Goal: Book appointment/travel/reservation

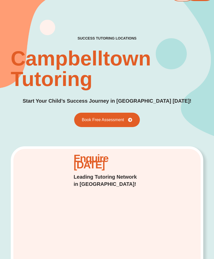
scroll to position [18, 0]
click at [123, 121] on span "Book Free Assessment" at bounding box center [103, 120] width 42 height 4
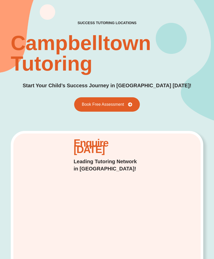
scroll to position [35, 0]
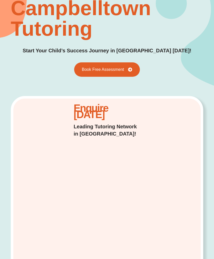
click at [129, 71] on span "Book Free Assessment" at bounding box center [107, 70] width 51 height 4
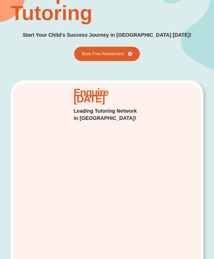
scroll to position [85, 0]
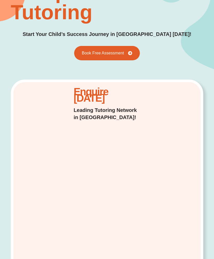
click at [128, 51] on span "Book Free Assessment" at bounding box center [107, 53] width 51 height 4
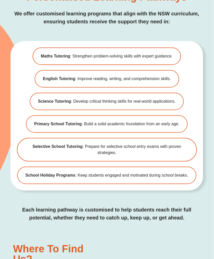
scroll to position [1279, 0]
click at [127, 76] on span "English Tutoring : Improve reading, writing, and comprehension skills." at bounding box center [107, 79] width 128 height 6
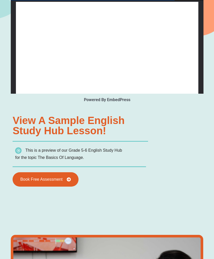
type input "*"
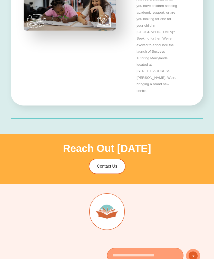
scroll to position [1722, 0]
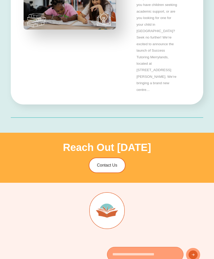
click at [117, 164] on span "Contact Us" at bounding box center [107, 166] width 20 height 4
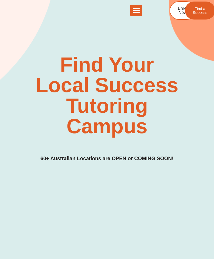
click at [209, 44] on div "Find Your Local Success Tutoring Campus 60+ Australian Locations are OPEN or CO…" at bounding box center [107, 79] width 214 height 204
click at [139, 10] on icon "Menu Toggle" at bounding box center [137, 11] width 8 height 8
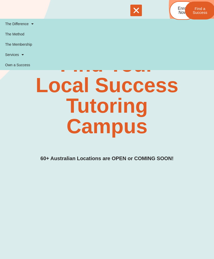
click at [206, 111] on div "Find Your Local Success Tutoring Campus 60+ Australian Locations are OPEN or CO…" at bounding box center [107, 79] width 214 height 204
click at [198, 120] on div "Find Your Local Success Tutoring Campus 60+ Australian Locations are OPEN or CO…" at bounding box center [107, 108] width 193 height 108
click at [134, 7] on icon "Menu Toggle" at bounding box center [137, 11] width 8 height 8
